Goal: Task Accomplishment & Management: Complete application form

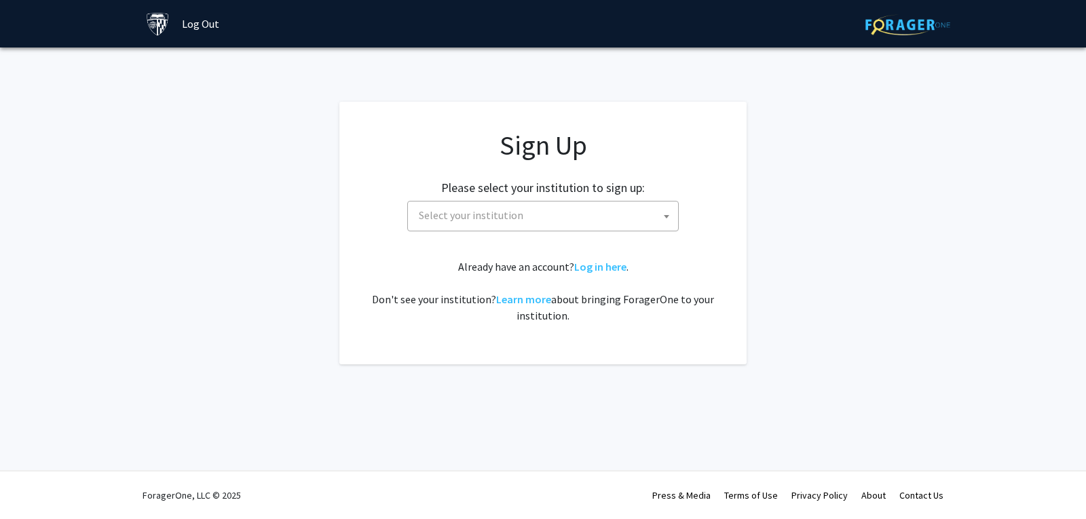
click at [633, 215] on span "Select your institution" at bounding box center [545, 216] width 265 height 28
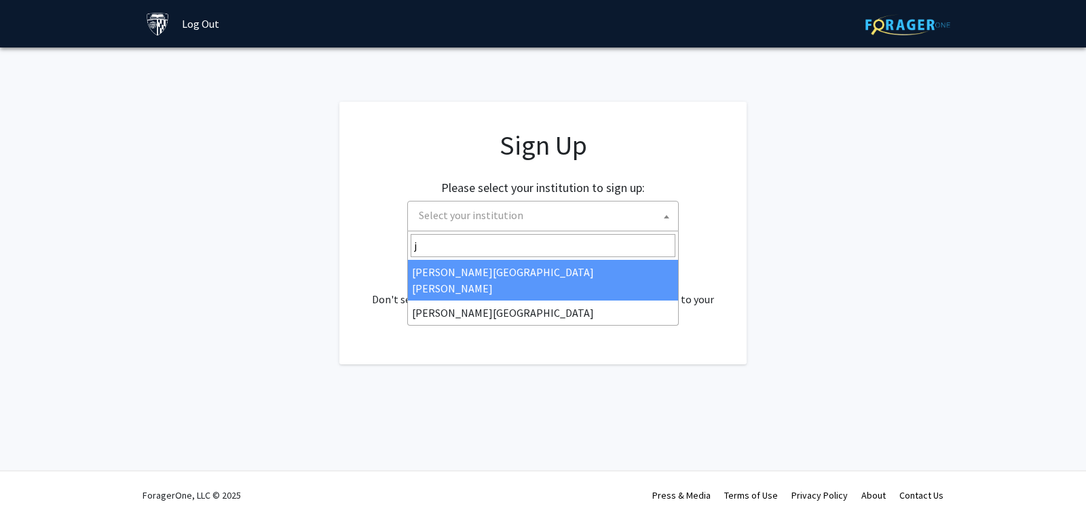
type input "j"
select select "1"
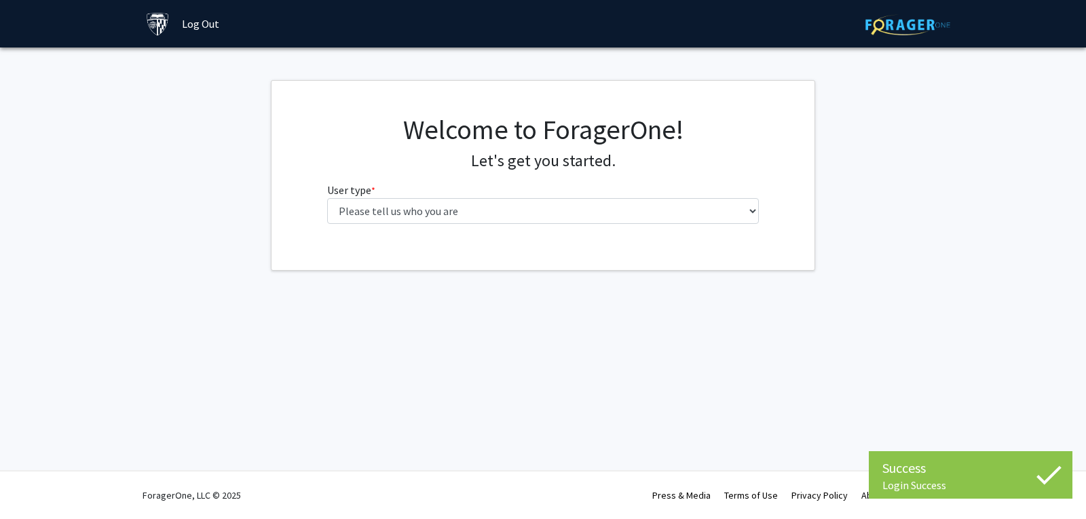
click at [669, 181] on div "Welcome to ForagerOne! Let's get you started. User type * required Please tell …" at bounding box center [543, 174] width 453 height 122
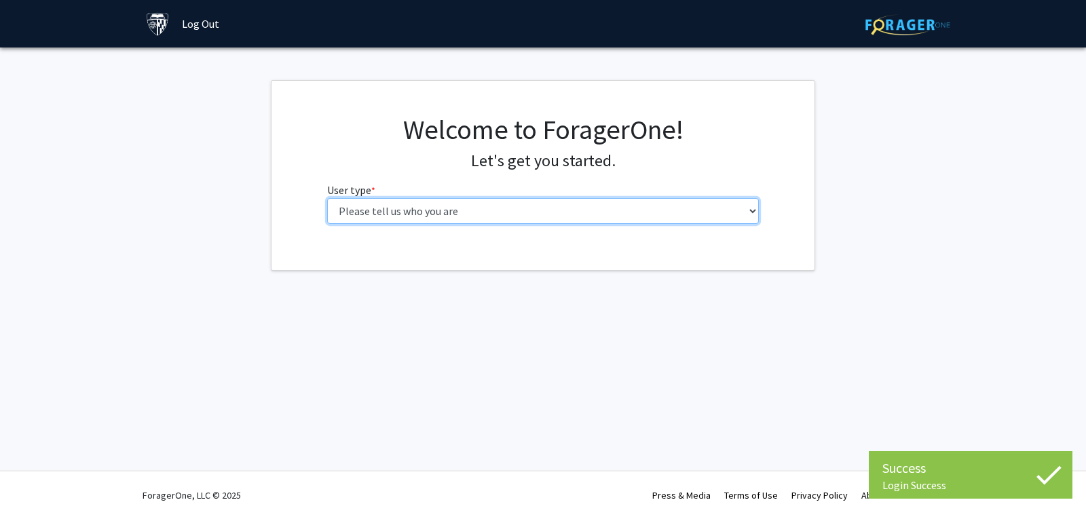
click at [703, 202] on select "Please tell us who you are Undergraduate Student Master's Student Doctoral Cand…" at bounding box center [543, 211] width 432 height 26
select select "1: undergrad"
click at [327, 198] on select "Please tell us who you are Undergraduate Student Master's Student Doctoral Cand…" at bounding box center [543, 211] width 432 height 26
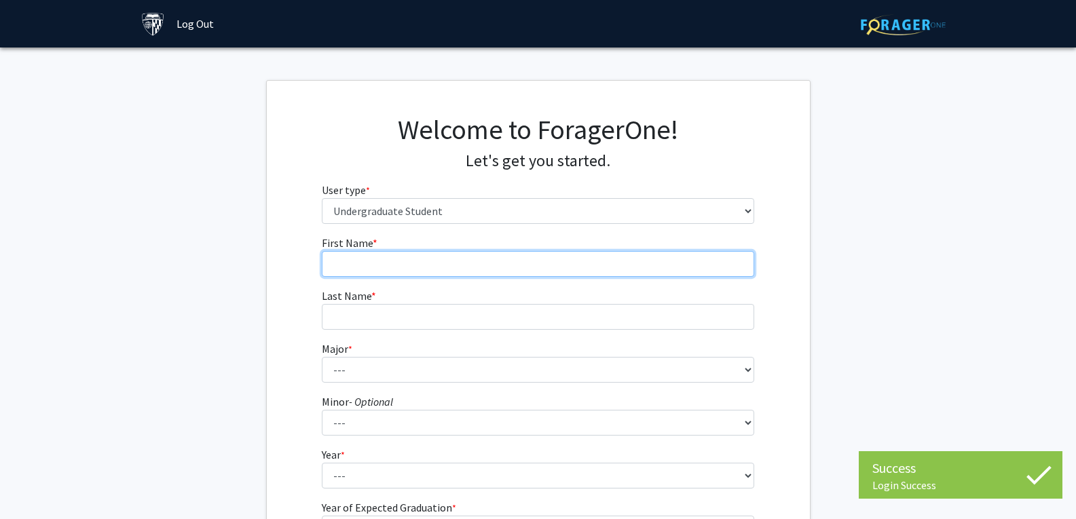
click at [590, 276] on input "First Name * required" at bounding box center [538, 264] width 432 height 26
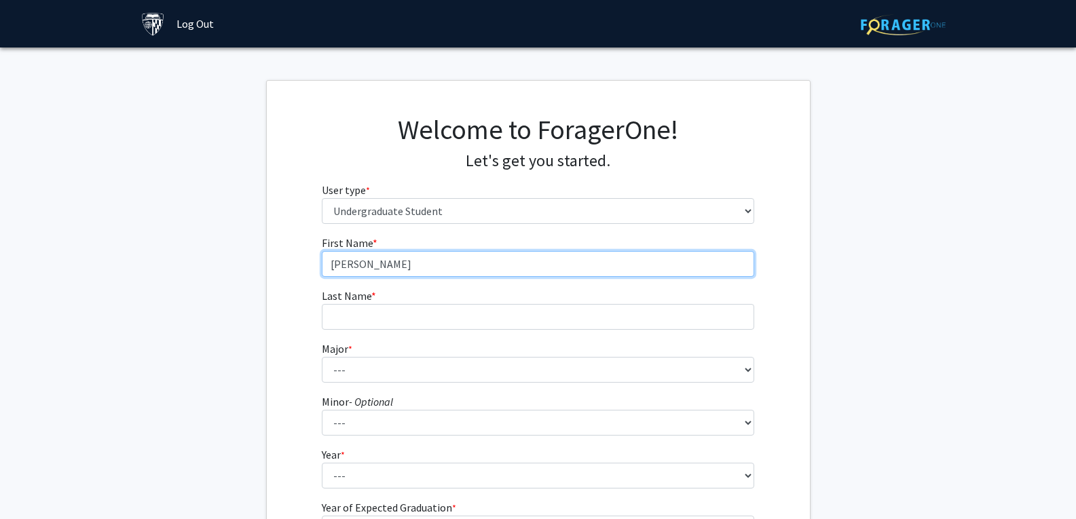
type input "Lawrence"
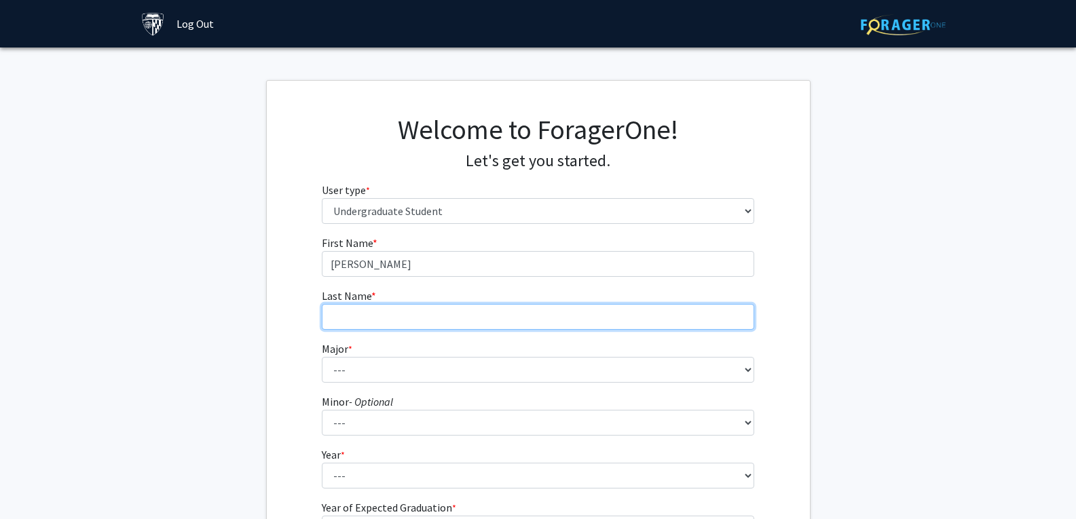
click at [583, 323] on input "Last Name * required" at bounding box center [538, 317] width 432 height 26
type input "Lieu"
